Goal: Navigation & Orientation: Go to known website

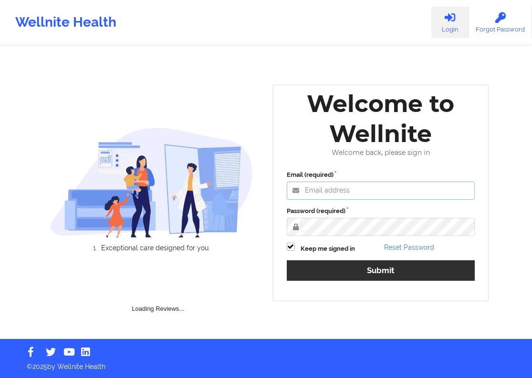
type input "[EMAIL_ADDRESS][DOMAIN_NAME]"
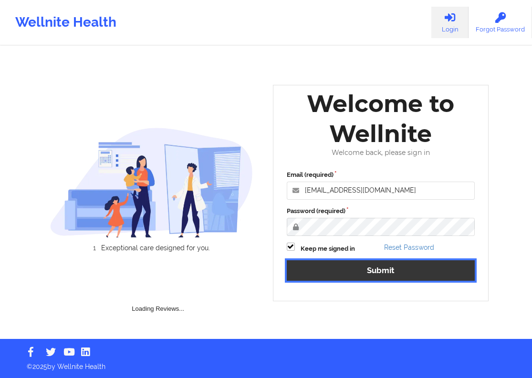
click at [343, 266] on button "Submit" at bounding box center [381, 271] width 188 height 21
